Goal: Task Accomplishment & Management: Use online tool/utility

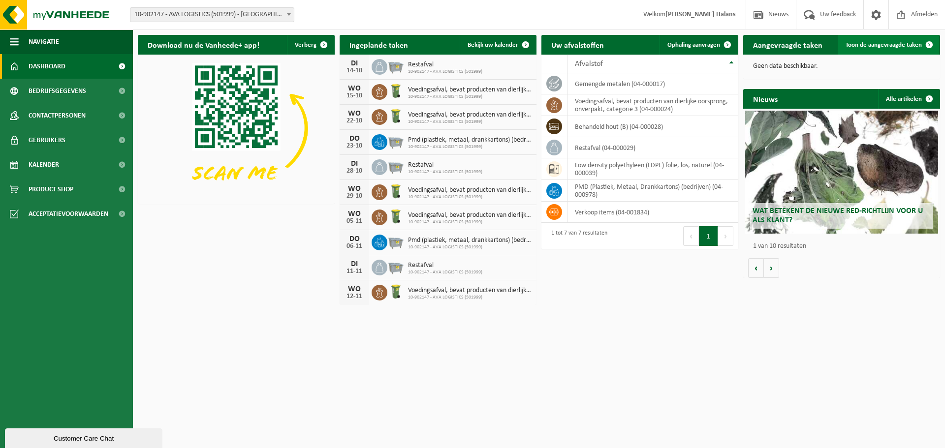
click at [883, 45] on span "Toon de aangevraagde taken" at bounding box center [883, 45] width 76 height 6
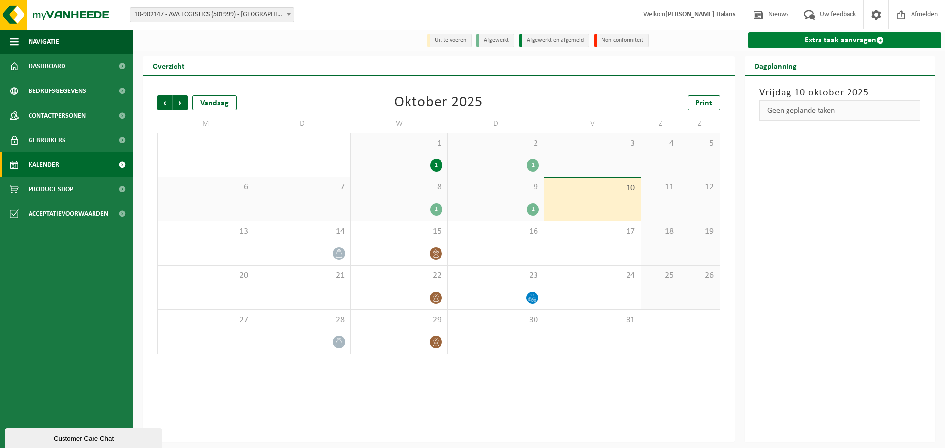
click at [836, 42] on link "Extra taak aanvragen" at bounding box center [844, 40] width 193 height 16
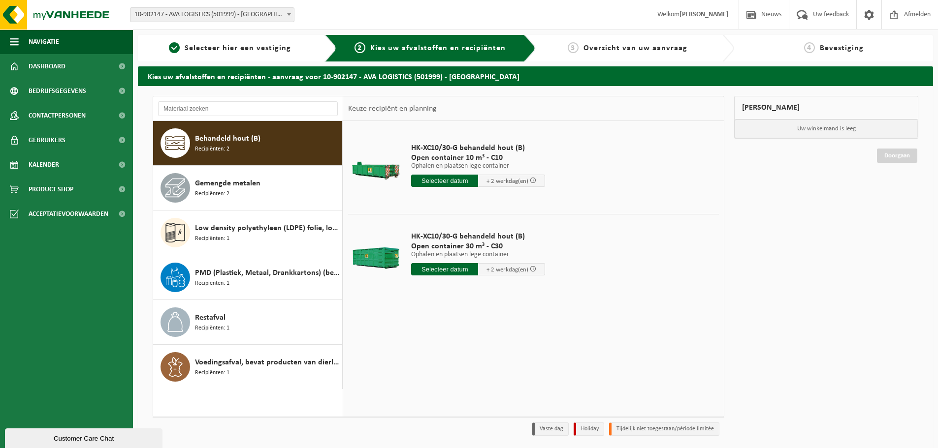
click at [221, 148] on span "Recipiënten: 2" at bounding box center [212, 149] width 34 height 9
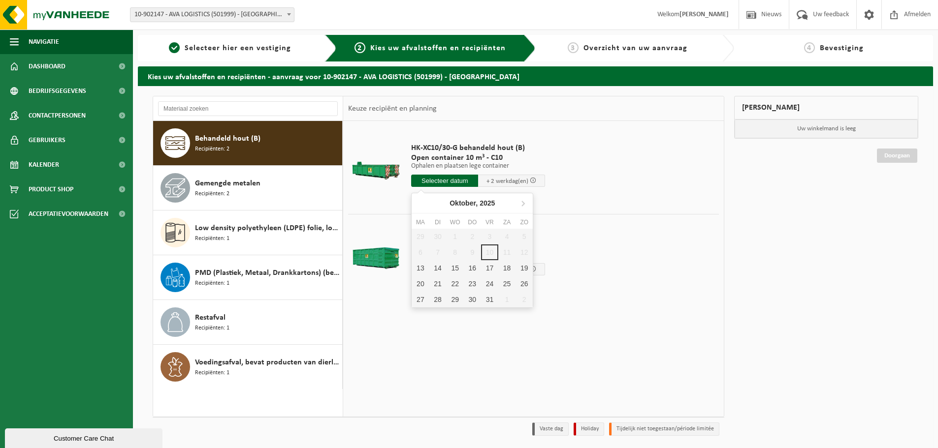
click at [457, 182] on input "text" at bounding box center [444, 181] width 67 height 12
click at [421, 270] on div "13" at bounding box center [419, 268] width 17 height 16
type input "Van 2025-10-13"
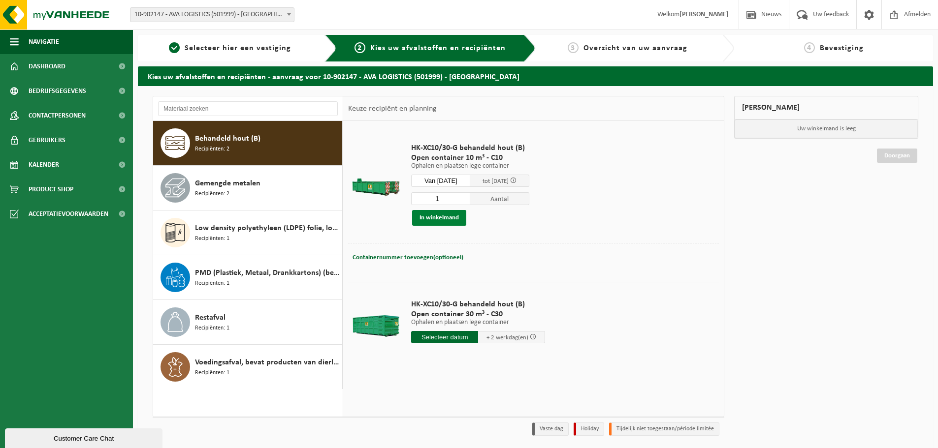
click at [432, 217] on button "In winkelmand" at bounding box center [439, 218] width 54 height 16
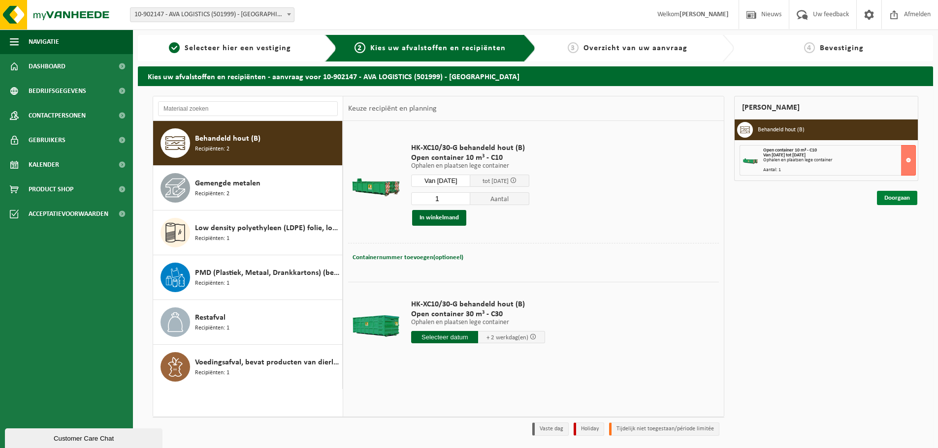
click at [891, 200] on link "Doorgaan" at bounding box center [896, 198] width 40 height 14
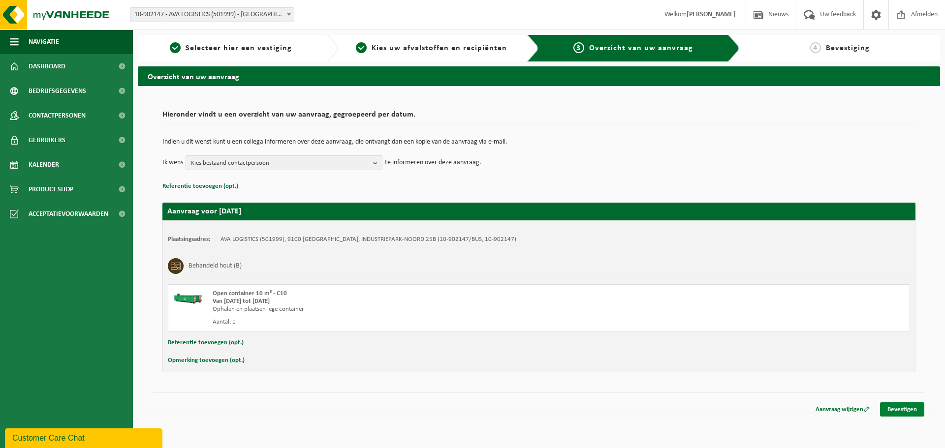
click at [902, 409] on link "Bevestigen" at bounding box center [902, 410] width 44 height 14
